Goal: Find specific page/section

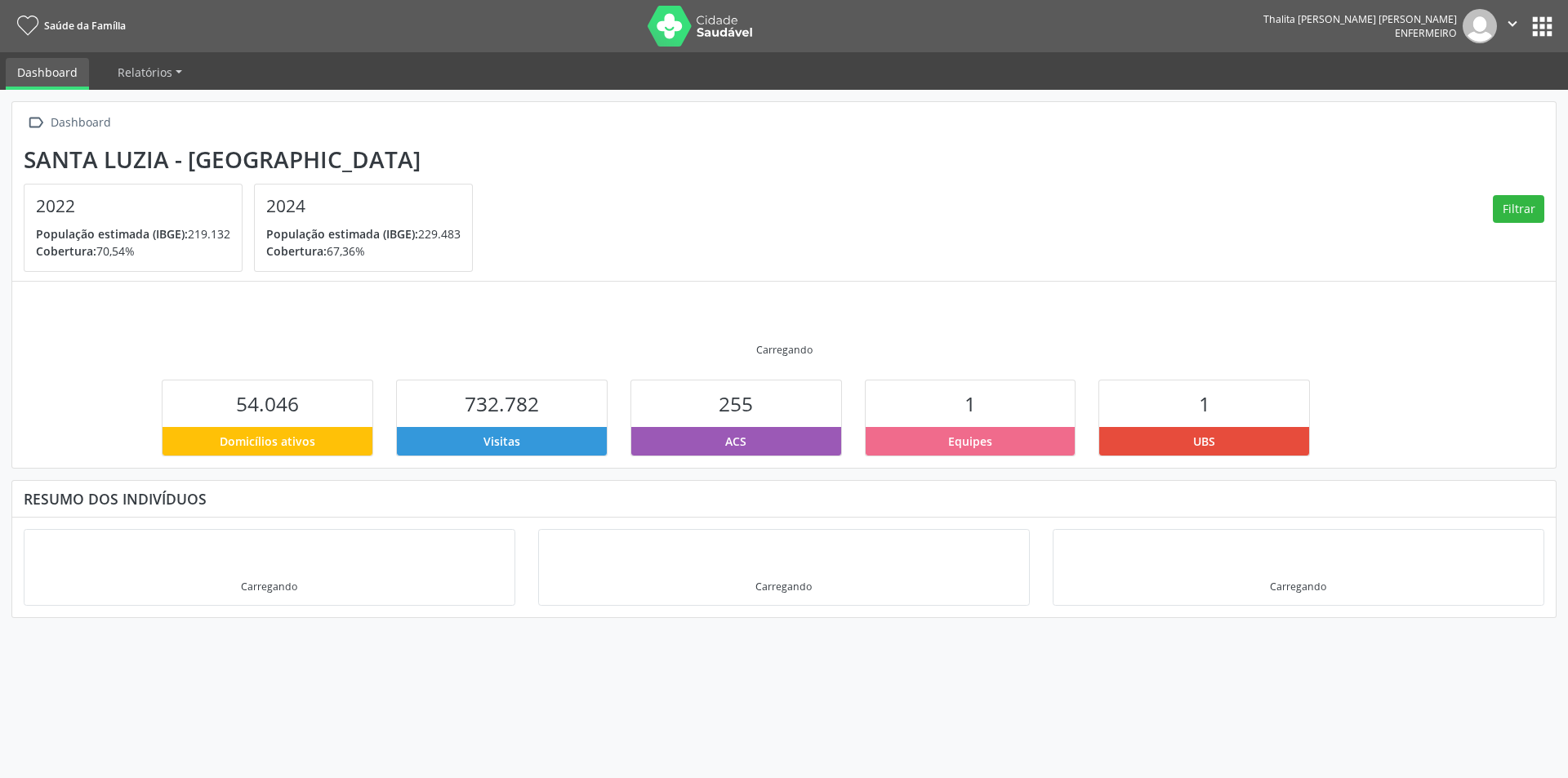
click at [1542, 26] on button "apps" at bounding box center [1542, 26] width 29 height 29
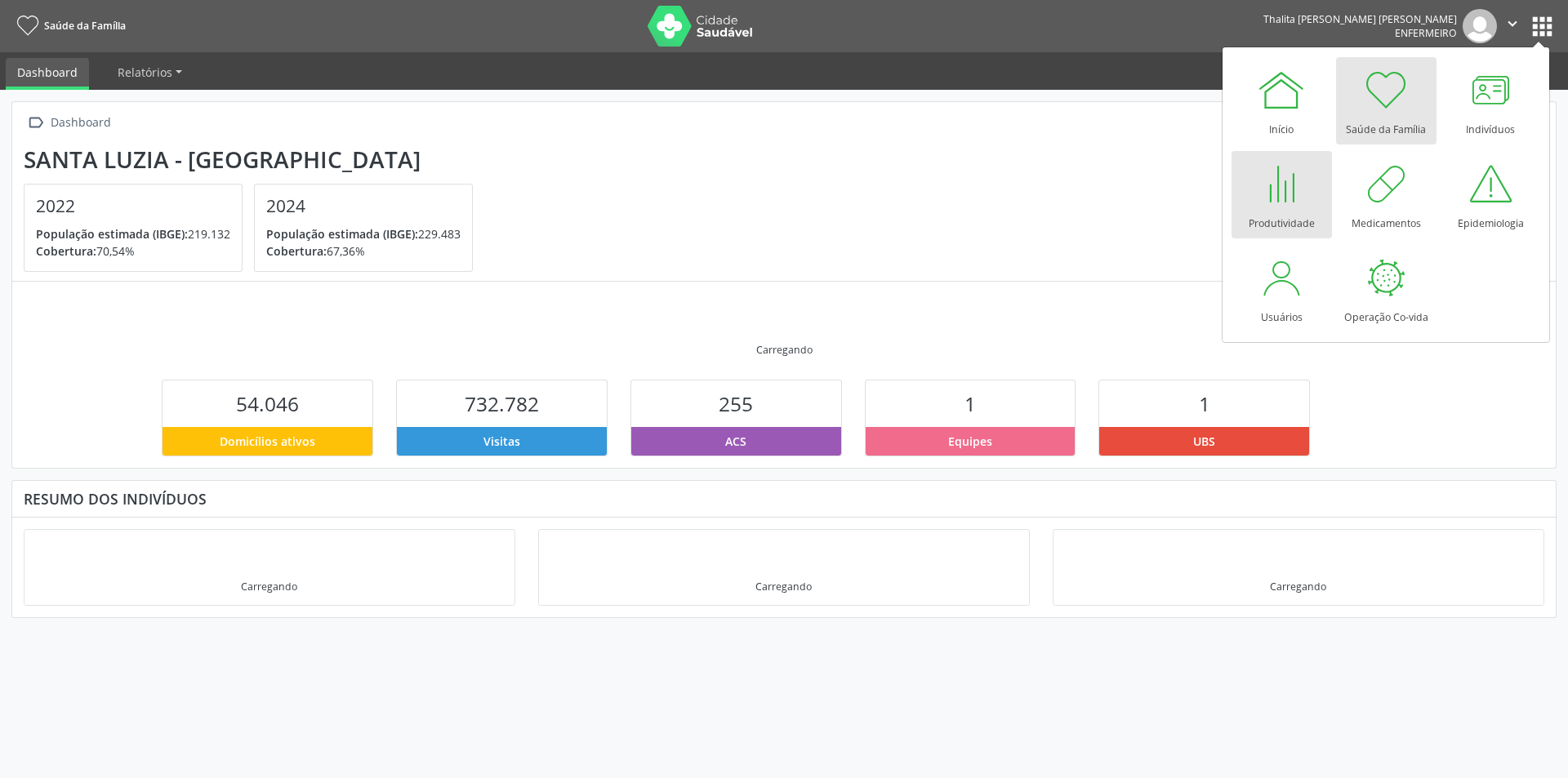
click at [1263, 187] on div at bounding box center [1281, 183] width 49 height 49
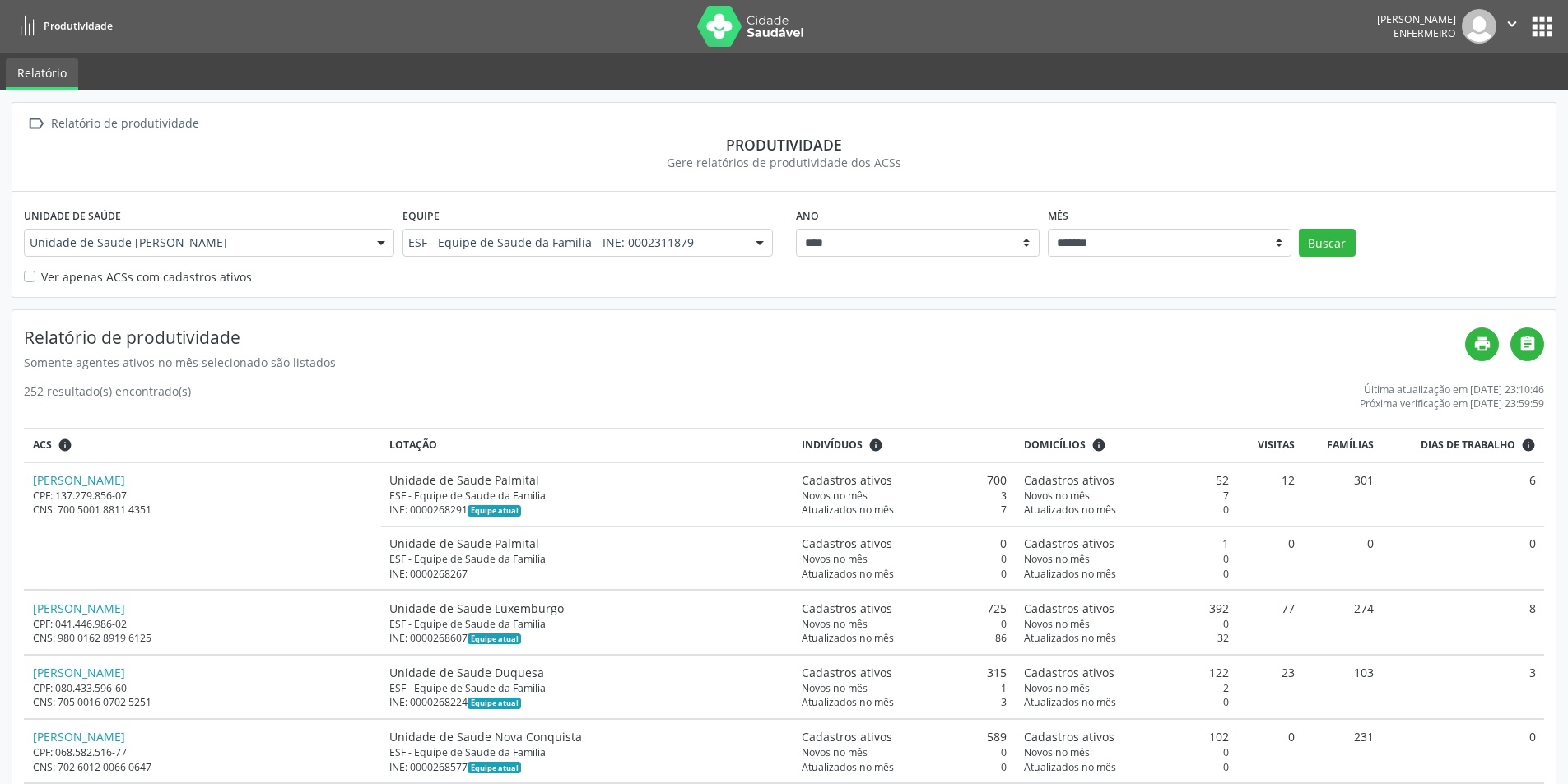
click at [41, 274] on label "Ver apenas ACSs com cadastros ativos" at bounding box center [146, 277] width 210 height 17
click at [1327, 239] on button "Buscar" at bounding box center [1327, 243] width 57 height 28
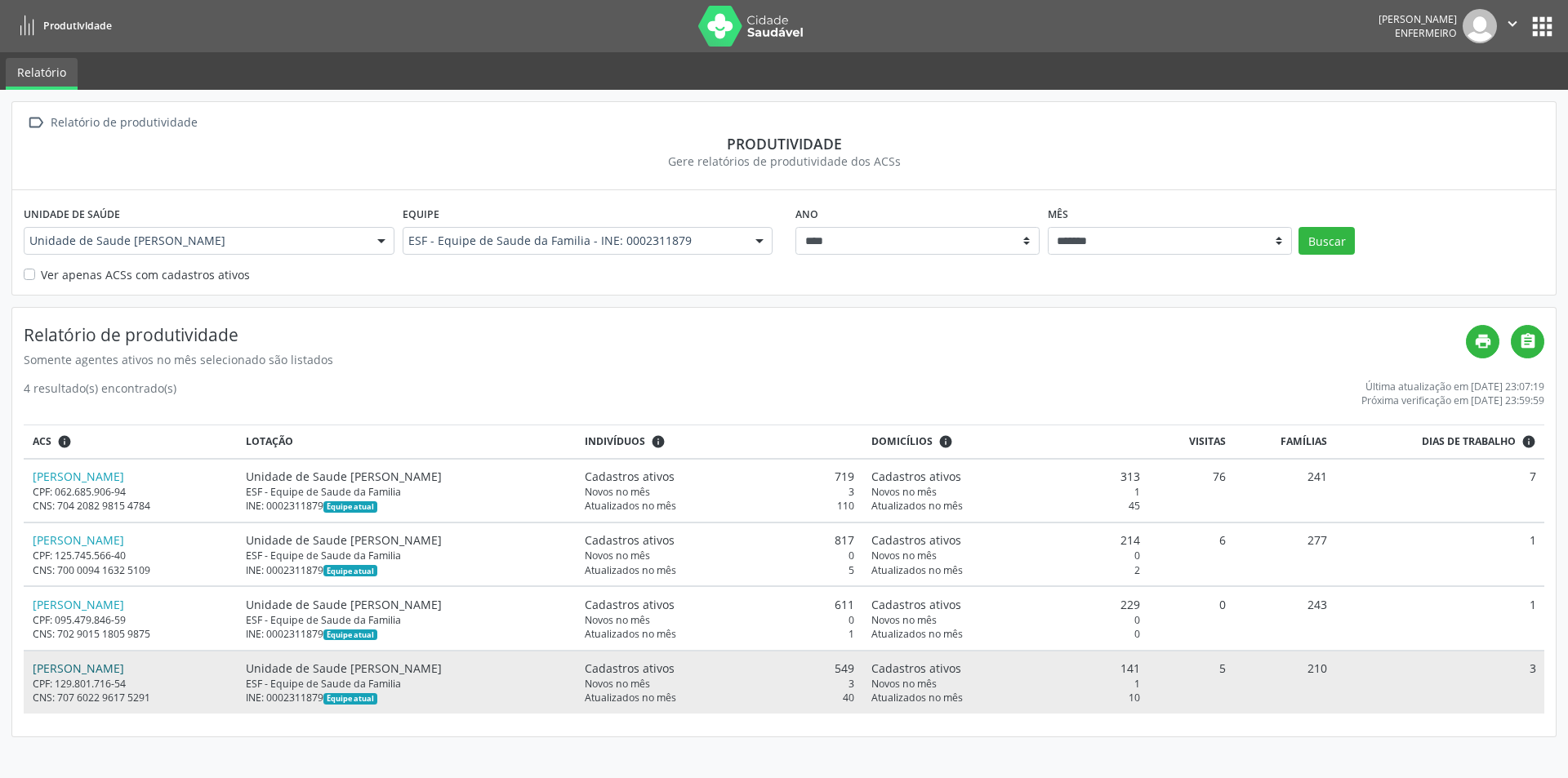
click at [124, 667] on link "Philippe Gabriel da Mata Kahey" at bounding box center [78, 667] width 92 height 16
